Goal: Transaction & Acquisition: Purchase product/service

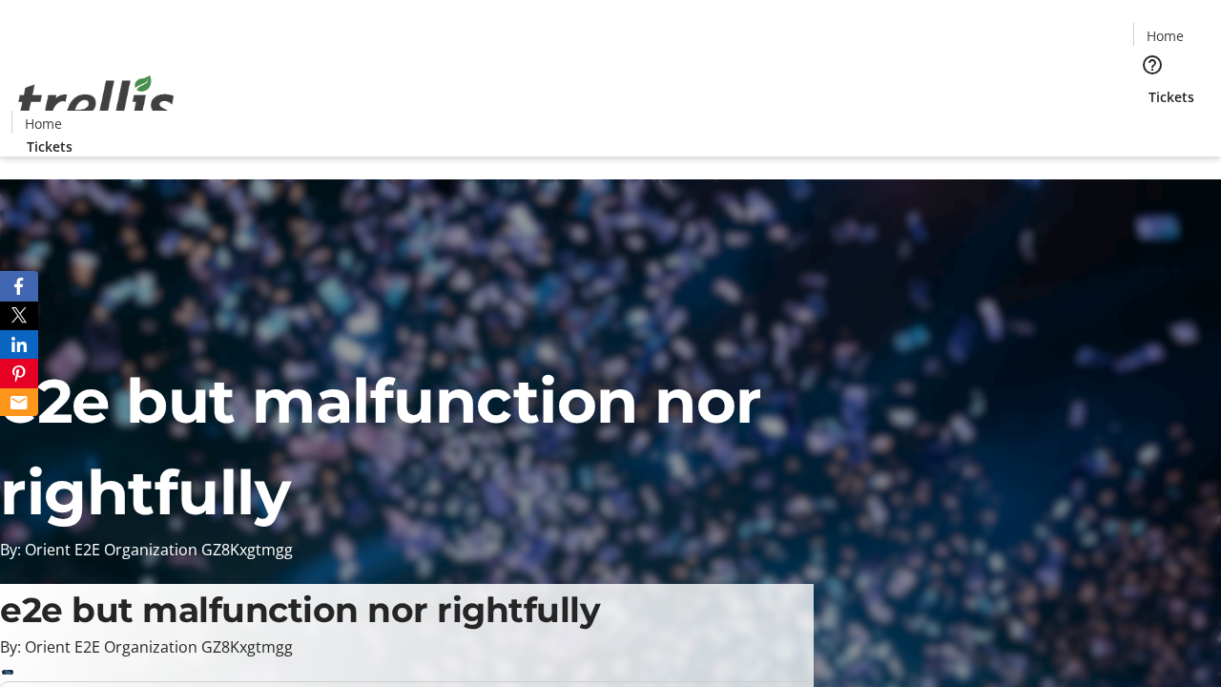
click at [1148, 87] on span "Tickets" at bounding box center [1171, 97] width 46 height 20
